Goal: Task Accomplishment & Management: Complete application form

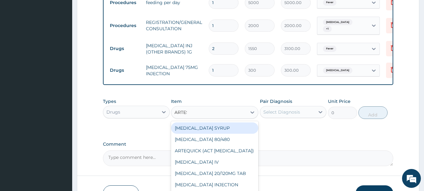
scroll to position [281, 0]
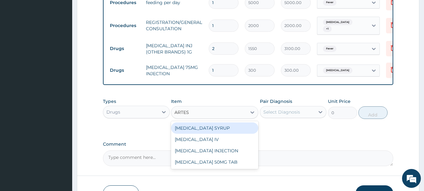
type input "ARTESU"
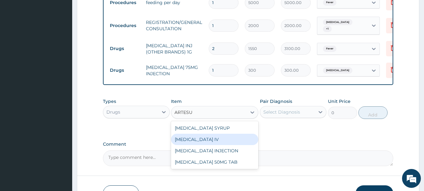
click at [221, 142] on div "[MEDICAL_DATA] IV" at bounding box center [214, 139] width 87 height 11
type input "3000"
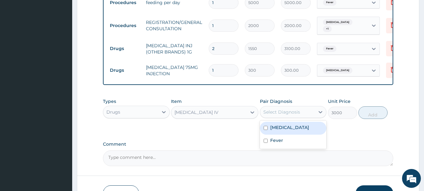
click at [282, 112] on div "Select Diagnosis" at bounding box center [282, 112] width 37 height 6
click at [300, 131] on div "[MEDICAL_DATA]" at bounding box center [293, 128] width 67 height 13
checkbox input "true"
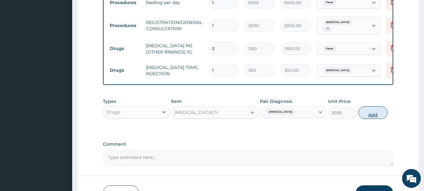
click at [371, 114] on button "Add" at bounding box center [373, 112] width 29 height 13
type input "0"
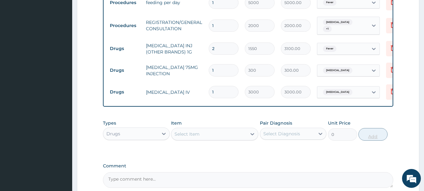
type input "0.00"
type input "3"
type input "9000.00"
type input "3"
click at [196, 136] on div "Select Item" at bounding box center [187, 134] width 25 height 6
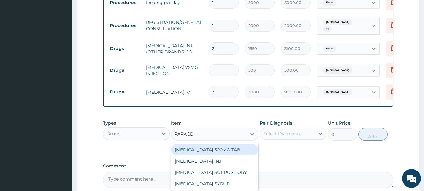
type input "PARACET"
click at [205, 154] on div "[MEDICAL_DATA] 500MG TAB" at bounding box center [214, 149] width 87 height 11
type input "18"
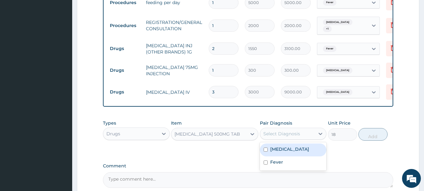
click at [282, 136] on div "Select Diagnosis" at bounding box center [282, 133] width 37 height 6
click at [286, 155] on div "[MEDICAL_DATA]" at bounding box center [293, 149] width 67 height 13
checkbox input "true"
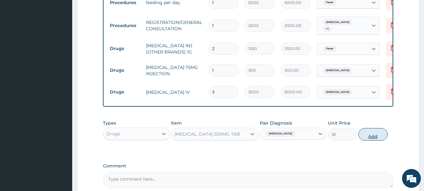
click at [369, 139] on button "Add" at bounding box center [373, 134] width 29 height 13
type input "0"
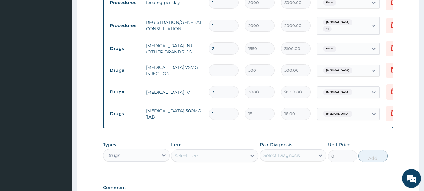
type input "12"
type input "216.00"
type input "12"
click at [202, 158] on div "Select Item" at bounding box center [209, 156] width 75 height 10
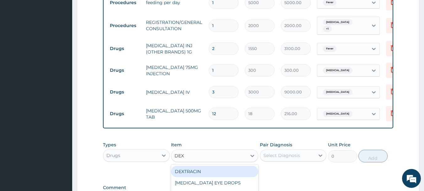
type input "DEXT"
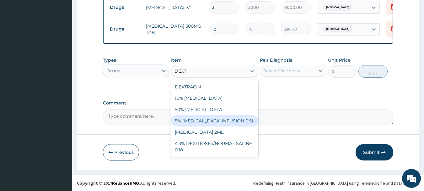
click at [202, 121] on div "5% [MEDICAL_DATA] INFUSION 0.5L" at bounding box center [214, 120] width 87 height 11
type input "1000"
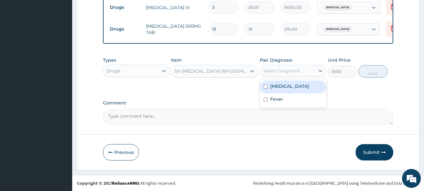
click at [273, 74] on div "Select Diagnosis" at bounding box center [287, 71] width 55 height 10
click at [276, 84] on label "[MEDICAL_DATA]" at bounding box center [290, 86] width 39 height 6
checkbox input "true"
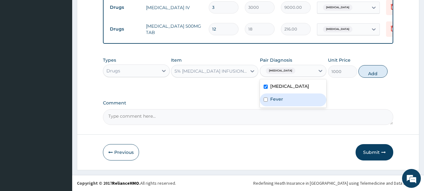
click at [272, 104] on div "Fever" at bounding box center [293, 99] width 67 height 13
checkbox input "true"
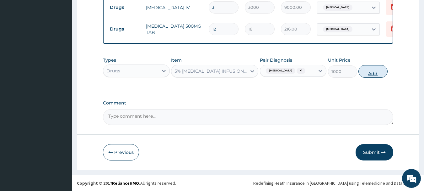
click at [369, 73] on button "Add" at bounding box center [373, 71] width 29 height 13
type input "0"
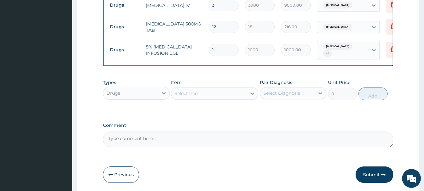
type input "0.00"
type input "2"
type input "2000.00"
type input "2"
click at [179, 93] on div "Select Item" at bounding box center [187, 93] width 25 height 6
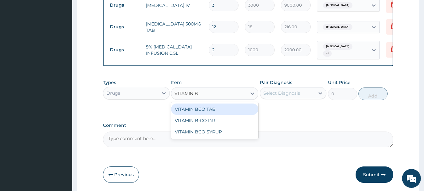
type input "VITAMIN B"
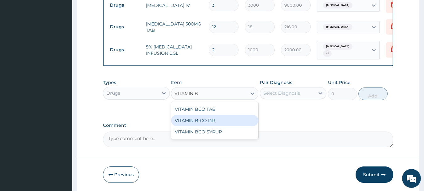
click at [224, 120] on div "VITAMIN B-CO INJ" at bounding box center [214, 120] width 87 height 11
type input "85"
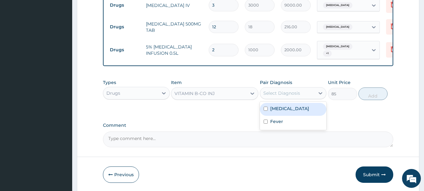
click at [272, 92] on div "Select Diagnosis" at bounding box center [282, 93] width 37 height 6
click at [280, 109] on label "[MEDICAL_DATA]" at bounding box center [290, 108] width 39 height 6
checkbox input "true"
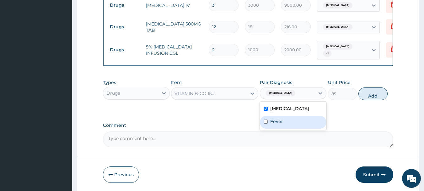
click at [279, 118] on label "Fever" at bounding box center [277, 121] width 13 height 6
checkbox input "true"
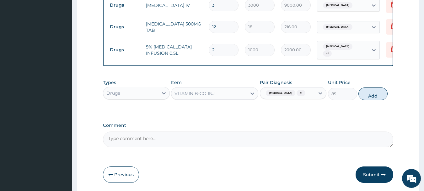
click at [368, 93] on button "Add" at bounding box center [373, 93] width 29 height 13
type input "0"
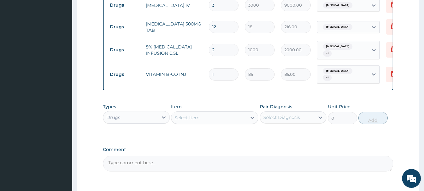
type input "0.00"
type input "2"
type input "170.00"
type input "2"
click at [186, 115] on div "Select Item" at bounding box center [187, 117] width 25 height 6
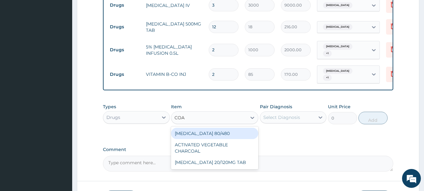
type input "[PERSON_NAME]"
click at [196, 131] on div "[MEDICAL_DATA] 80/480" at bounding box center [214, 133] width 87 height 11
type input "130"
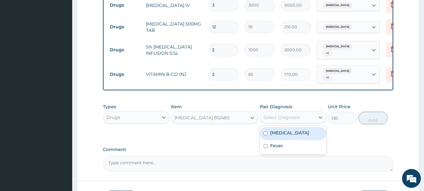
click at [274, 111] on div "Select Diagnosis" at bounding box center [293, 117] width 67 height 12
click at [275, 129] on label "[MEDICAL_DATA]" at bounding box center [290, 132] width 39 height 6
checkbox input "true"
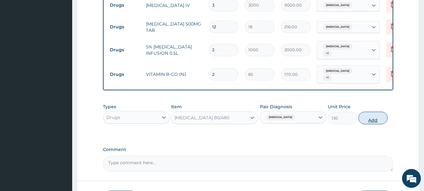
click at [372, 114] on button "Add" at bounding box center [373, 118] width 29 height 13
type input "0"
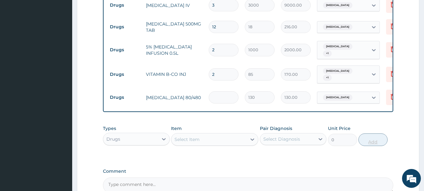
type input "0.00"
type input "6"
type input "780.00"
type input "6"
click at [187, 138] on div "Select Item" at bounding box center [187, 139] width 25 height 6
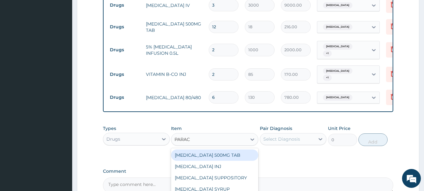
type input "PARACE"
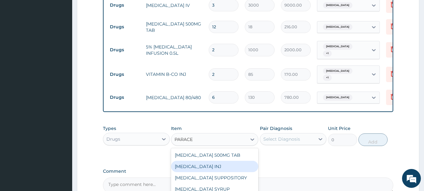
click at [234, 161] on div "[MEDICAL_DATA] INJ" at bounding box center [214, 166] width 87 height 11
type input "165"
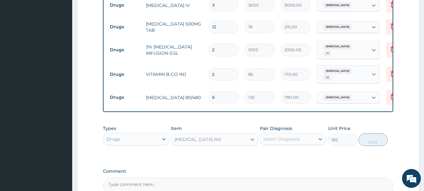
click at [223, 140] on div "[MEDICAL_DATA] INJ" at bounding box center [209, 139] width 75 height 10
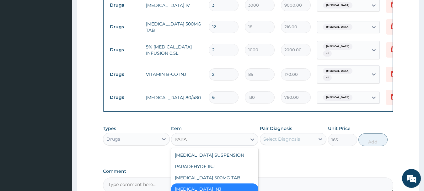
scroll to position [0, 0]
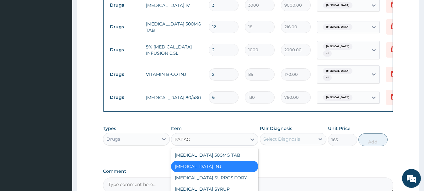
type input "PARACE"
click at [219, 149] on div "[MEDICAL_DATA] 500MG TAB" at bounding box center [214, 154] width 87 height 11
type input "0"
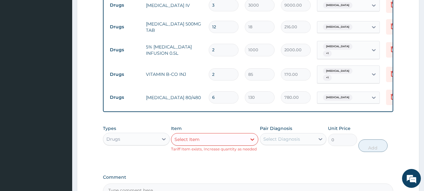
click at [218, 25] on input "12" at bounding box center [224, 27] width 30 height 12
type input "1"
type input "18.00"
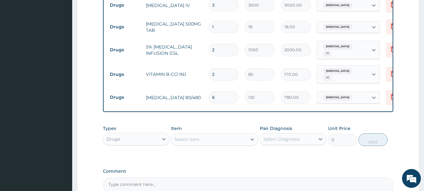
type input "18"
type input "324.00"
type input "18"
click at [187, 136] on div "Select Item" at bounding box center [187, 139] width 25 height 6
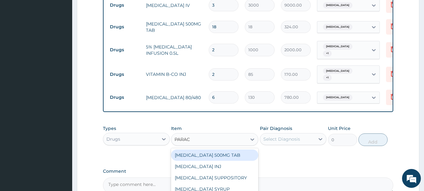
type input "PARACE"
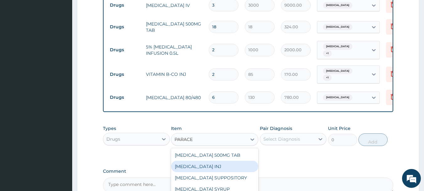
click at [209, 161] on div "[MEDICAL_DATA] INJ" at bounding box center [214, 166] width 87 height 11
type input "165"
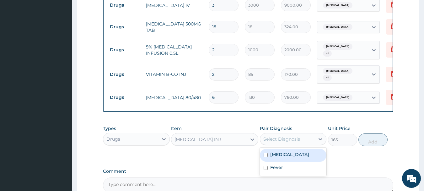
click at [274, 137] on div "Select Diagnosis" at bounding box center [282, 139] width 37 height 6
click at [279, 153] on label "[MEDICAL_DATA]" at bounding box center [290, 154] width 39 height 6
checkbox input "true"
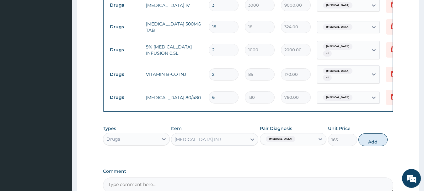
click at [372, 134] on button "Add" at bounding box center [373, 139] width 29 height 13
type input "0"
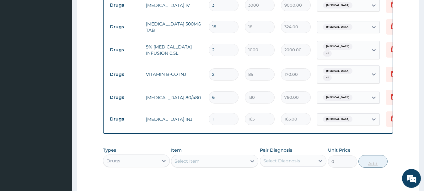
type input "12"
type input "1980.00"
type input "12"
click at [181, 161] on div "Select Item" at bounding box center [209, 161] width 75 height 10
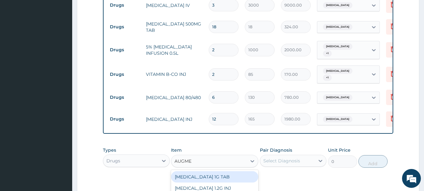
type input "AUGMEN"
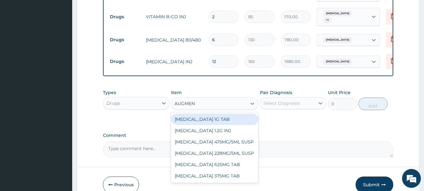
scroll to position [445, 0]
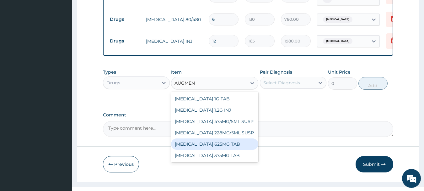
click at [198, 140] on div "[MEDICAL_DATA] 625MG TAB" at bounding box center [214, 143] width 87 height 11
type input "285"
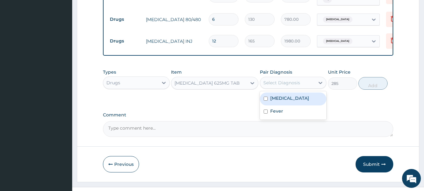
click at [271, 79] on div "Select Diagnosis" at bounding box center [282, 82] width 37 height 6
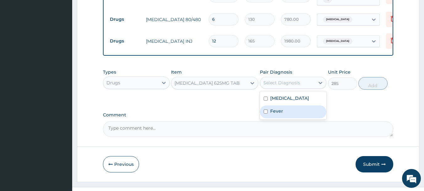
click at [283, 107] on div "Fever" at bounding box center [293, 111] width 67 height 13
checkbox input "true"
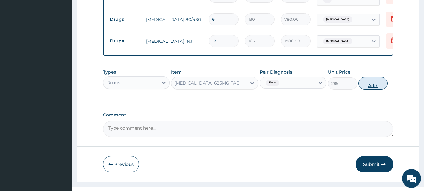
click at [366, 83] on button "Add" at bounding box center [373, 83] width 29 height 13
type input "0"
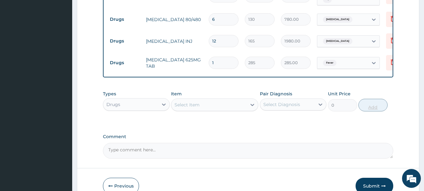
type input "10"
type input "2850.00"
type input "10"
click at [194, 101] on div "Select Item" at bounding box center [187, 104] width 25 height 6
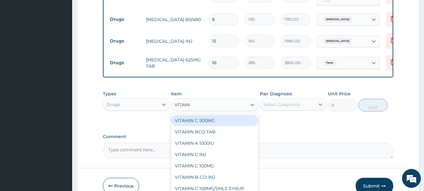
type input "VITAMIN"
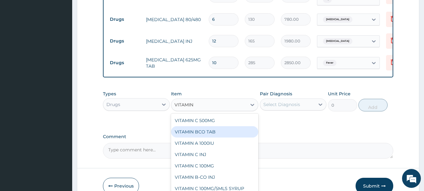
click at [210, 126] on div "VITAMIN BCO TAB" at bounding box center [214, 131] width 87 height 11
type input "10"
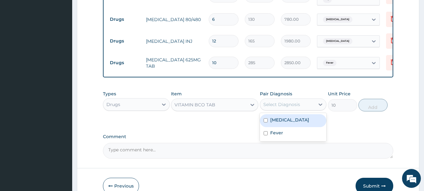
click at [270, 101] on div "Select Diagnosis" at bounding box center [282, 104] width 37 height 6
click at [279, 117] on label "[MEDICAL_DATA]" at bounding box center [290, 120] width 39 height 6
checkbox input "true"
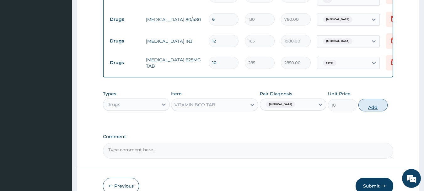
click at [362, 105] on button "Add" at bounding box center [373, 105] width 29 height 13
type input "0"
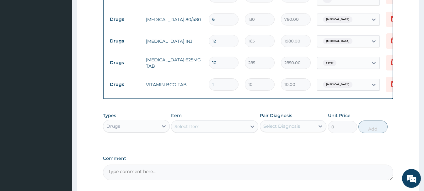
type input "11"
type input "110.00"
type input "114"
type input "1140.00"
type input "11"
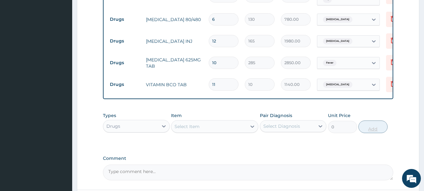
type input "110.00"
type input "1"
type input "10.00"
type input "14"
type input "140.00"
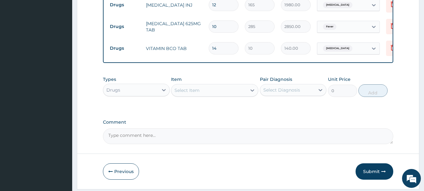
scroll to position [497, 0]
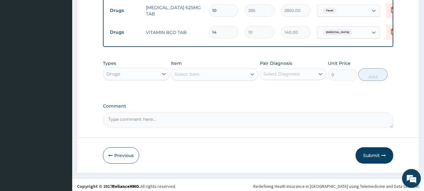
type input "14"
click at [369, 149] on button "Submit" at bounding box center [375, 155] width 38 height 16
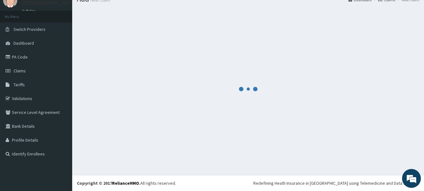
scroll to position [25, 0]
